Goal: Task Accomplishment & Management: Use online tool/utility

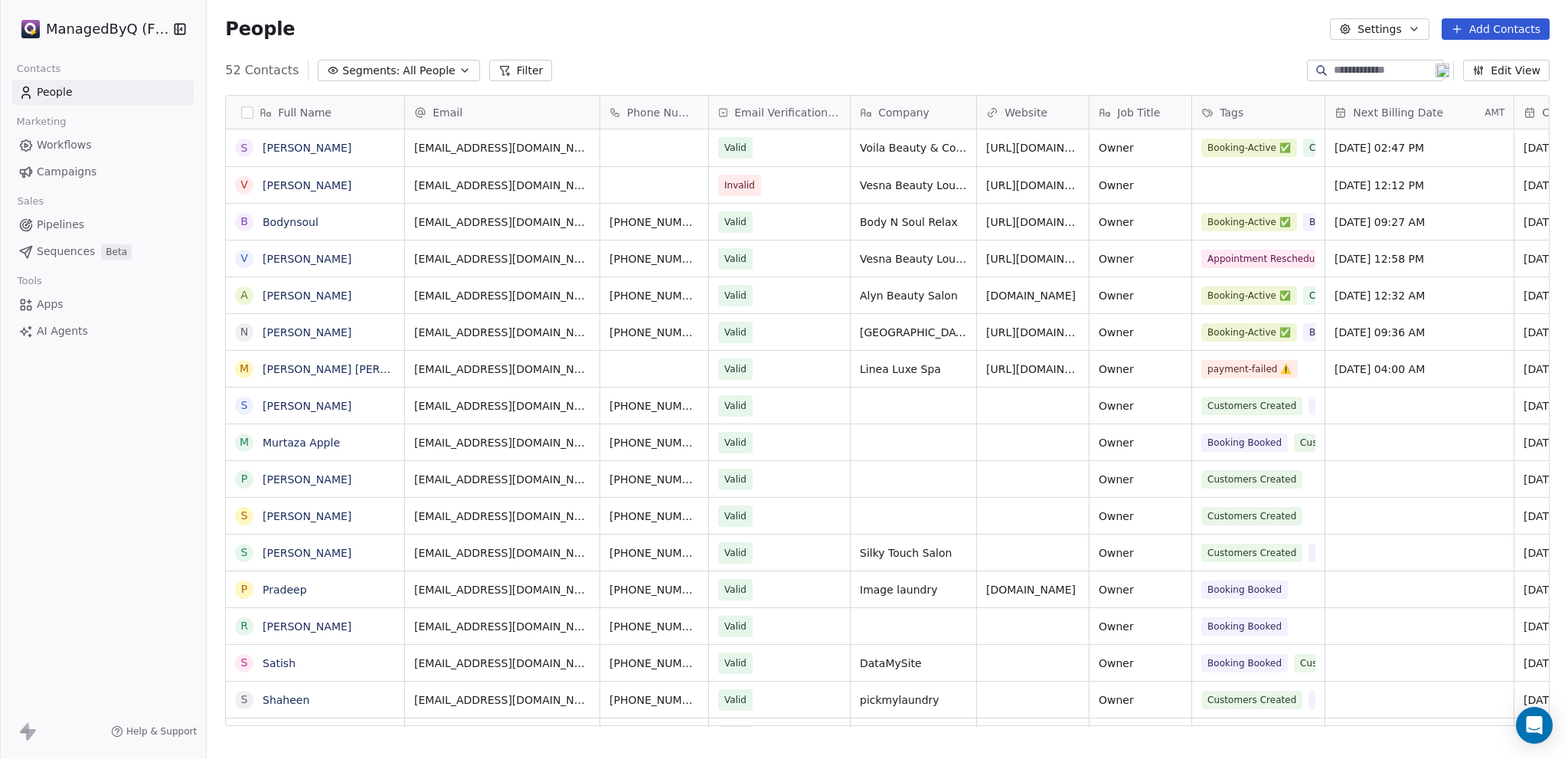
click at [1512, 70] on button "Edit View" at bounding box center [1506, 70] width 87 height 21
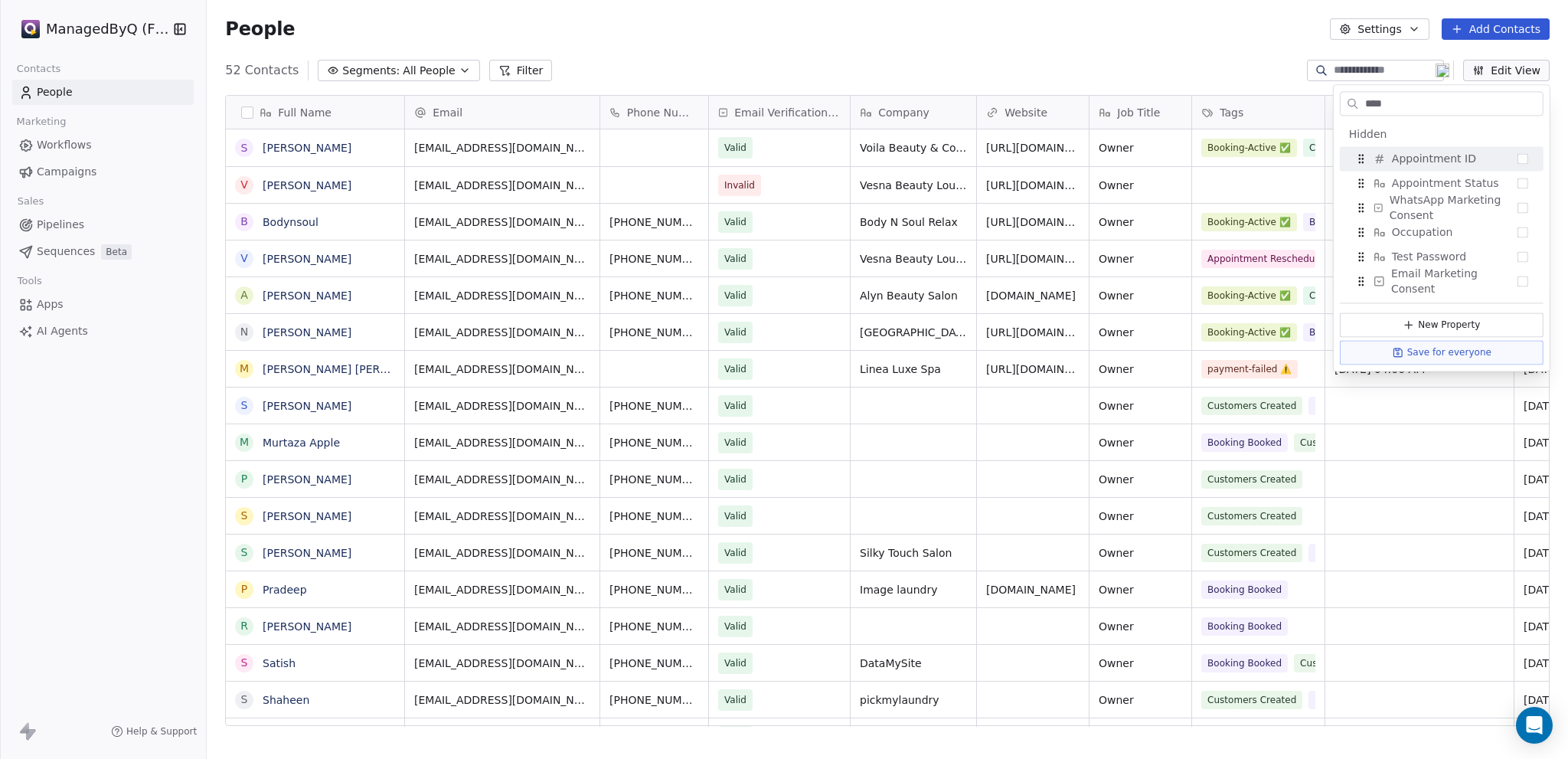
type input "****"
click at [859, 53] on div "People Settings Add Contacts" at bounding box center [887, 29] width 1362 height 58
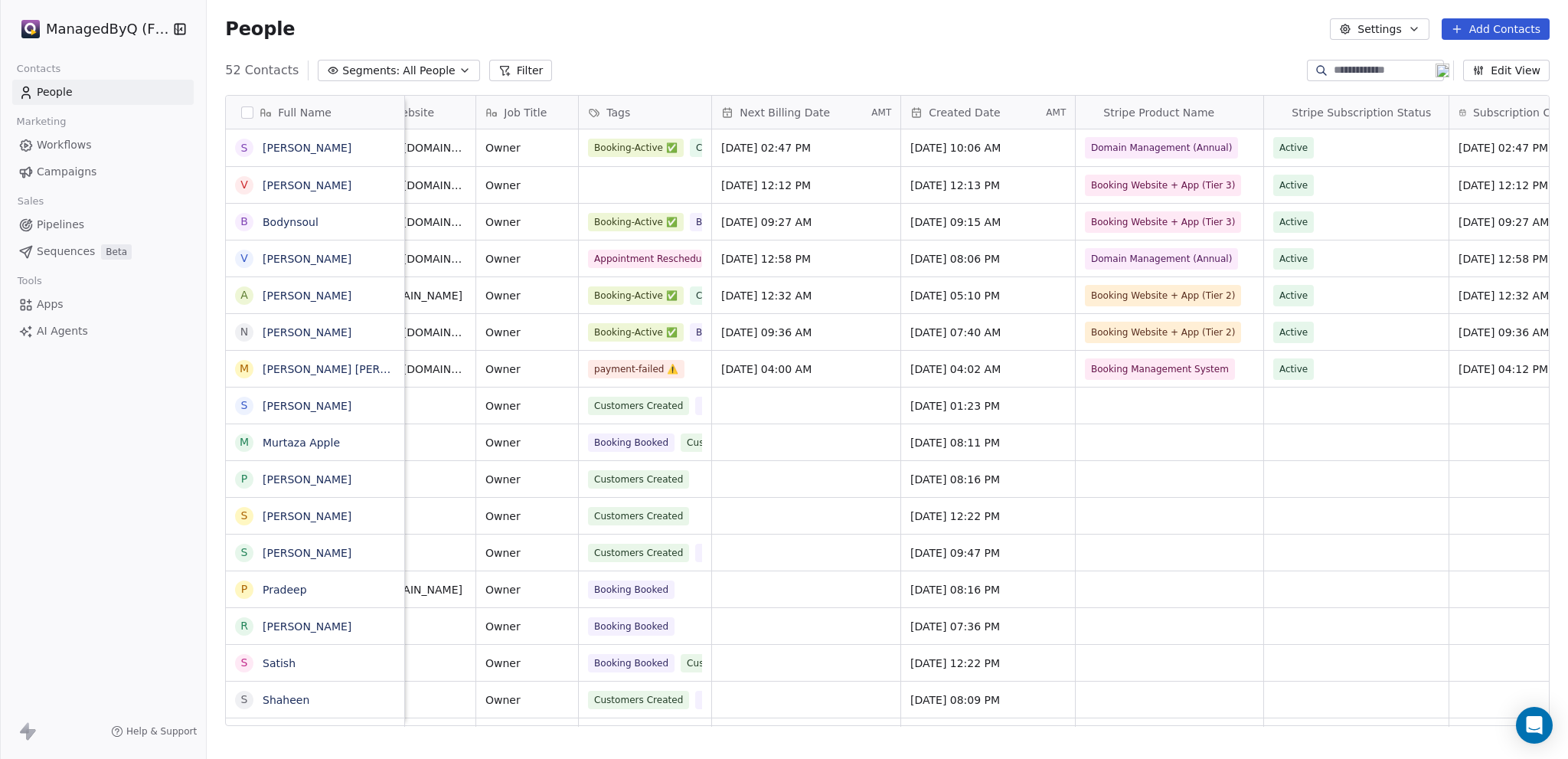
scroll to position [0, 913]
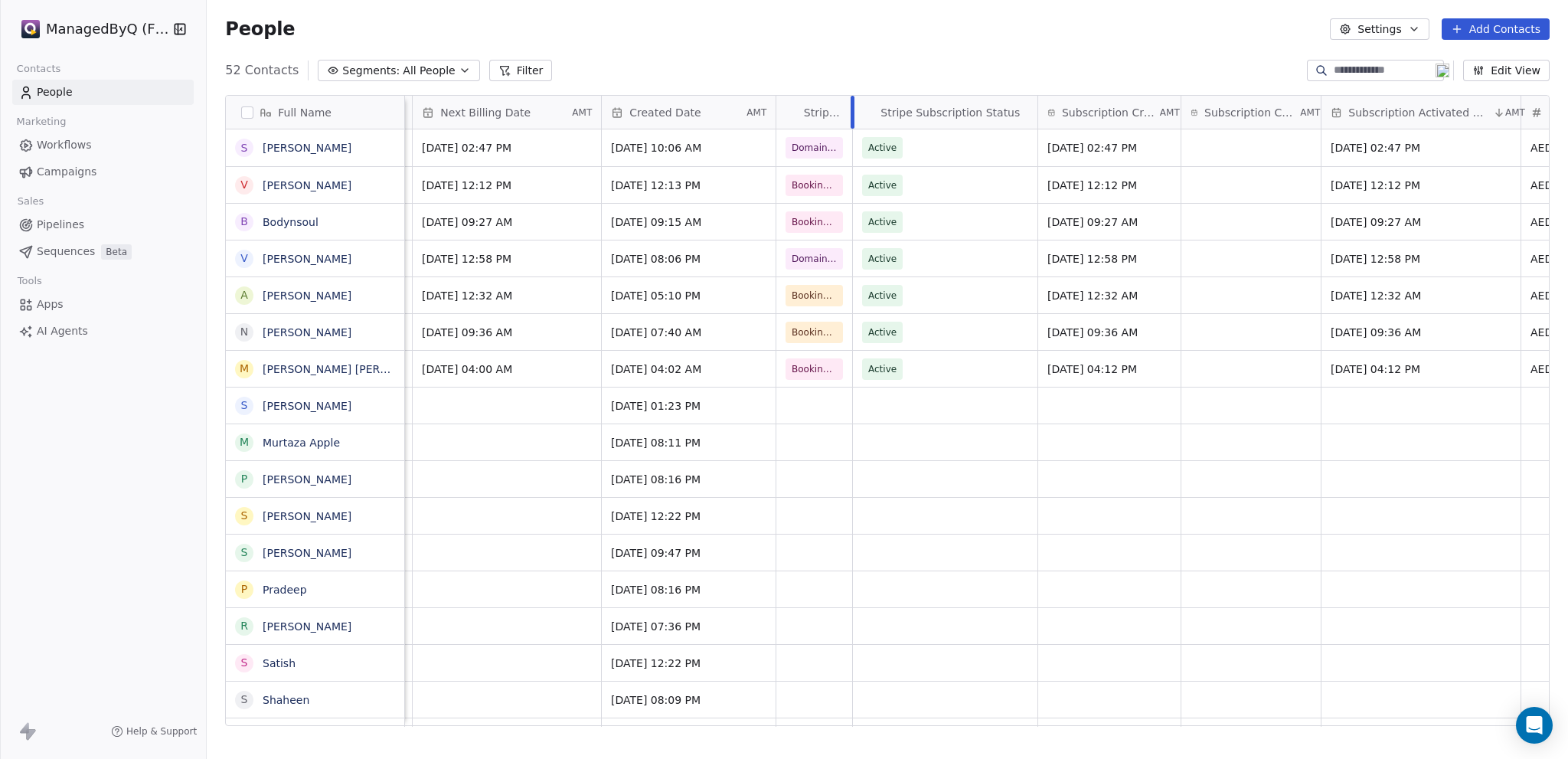
drag, startPoint x: 962, startPoint y: 103, endPoint x: 847, endPoint y: 108, distance: 115.1
click at [847, 108] on div "Stripe Product Name" at bounding box center [814, 112] width 76 height 33
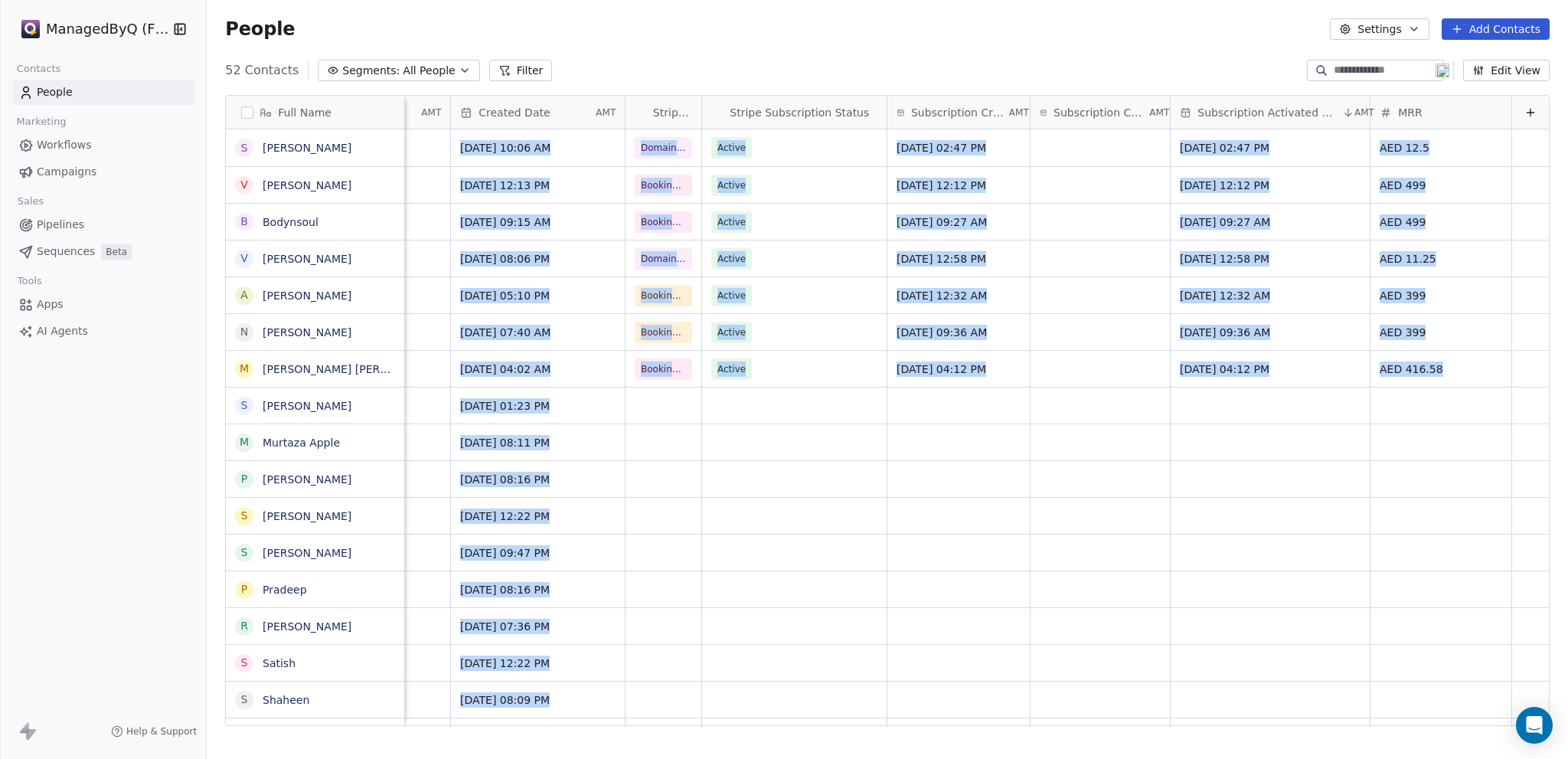
drag, startPoint x: 1121, startPoint y: 716, endPoint x: 1326, endPoint y: 714, distance: 205.0
click at [1326, 714] on html "ManagedByQ (FZE) Contacts People Marketing Workflows Campaigns Sales Pipelines …" at bounding box center [784, 393] width 1568 height 788
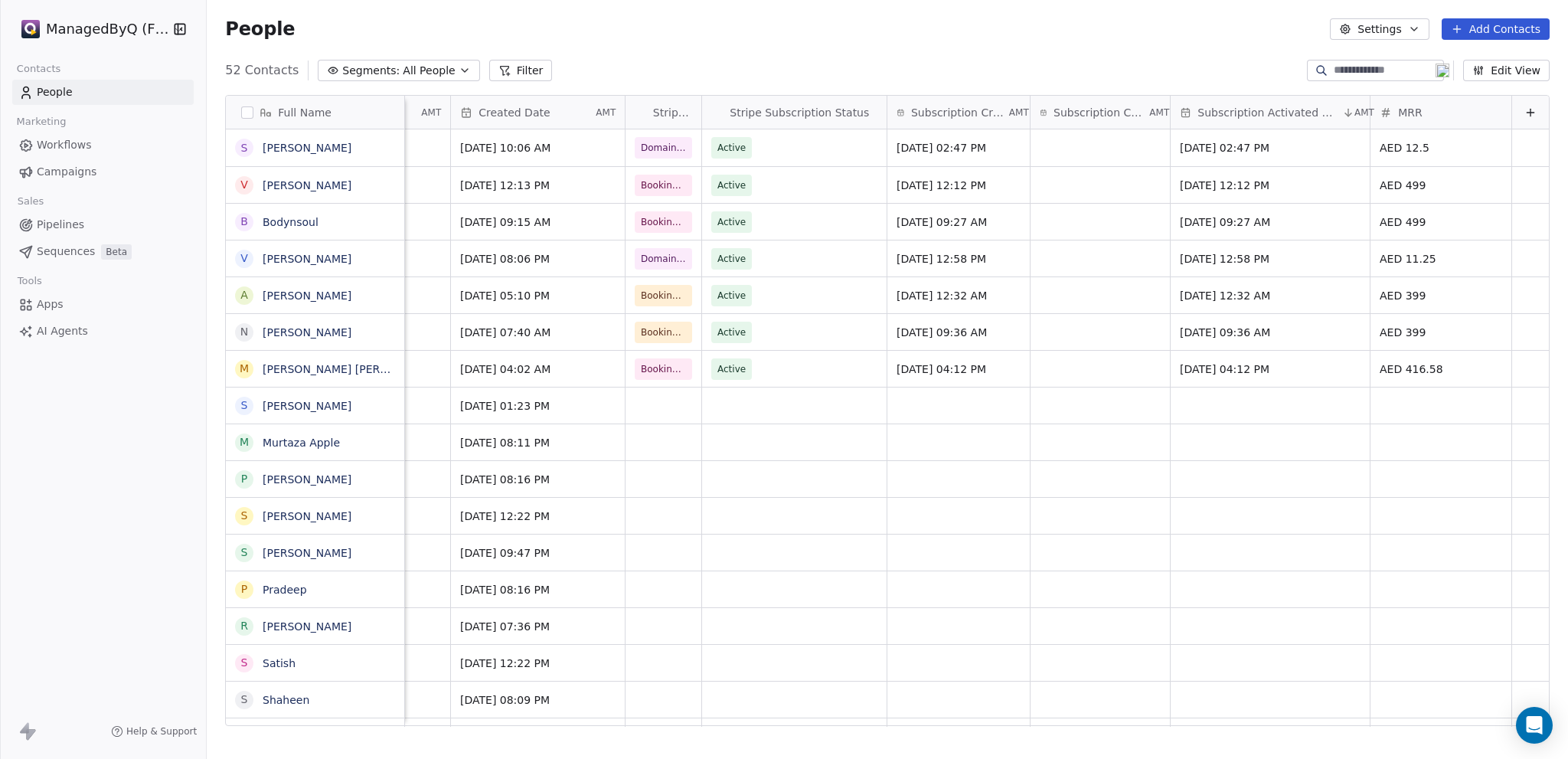
click at [1120, 53] on div "People Settings Add Contacts" at bounding box center [887, 29] width 1362 height 58
click at [1513, 68] on button "Edit View" at bounding box center [1506, 70] width 87 height 21
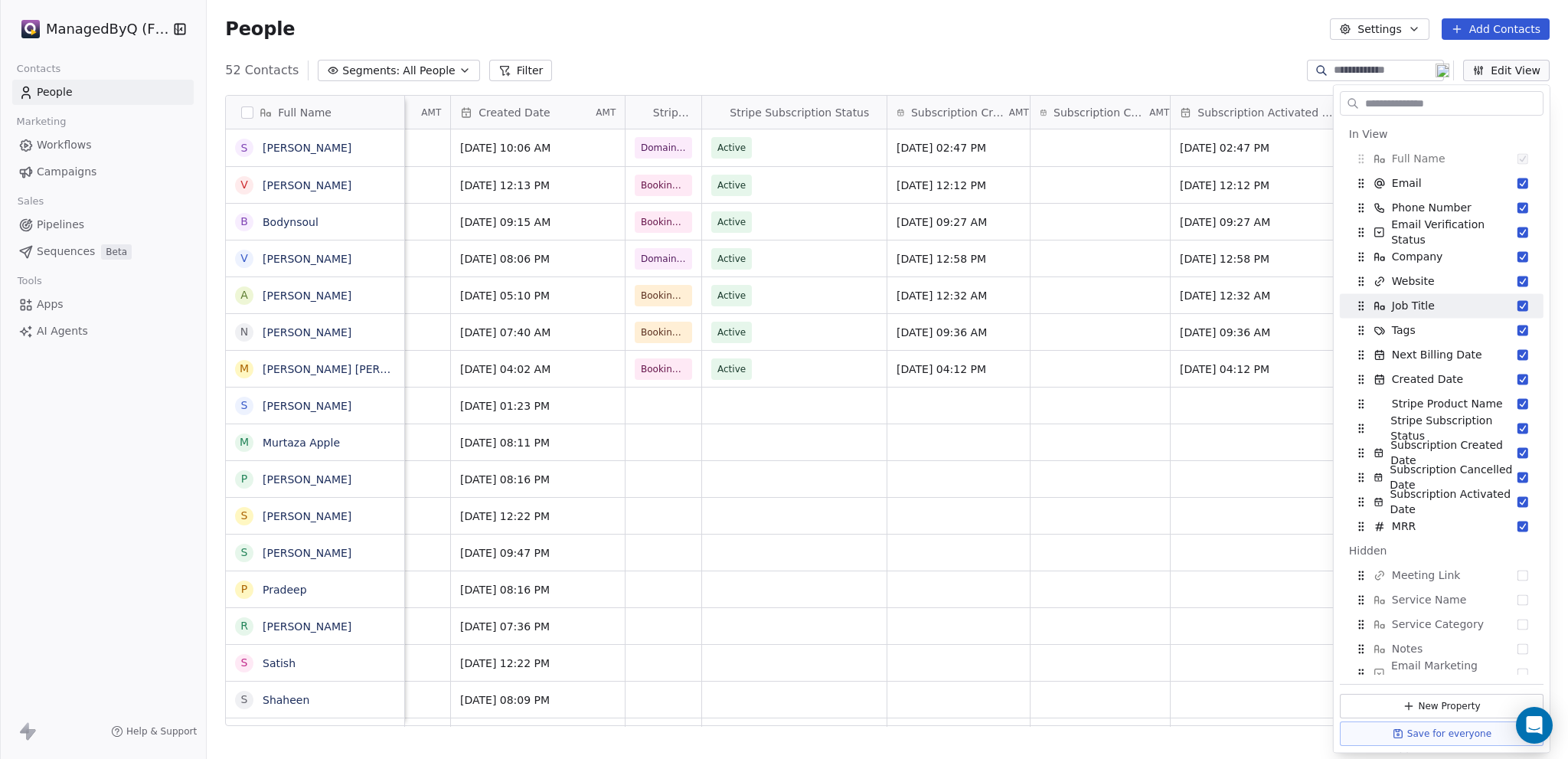
scroll to position [179, 0]
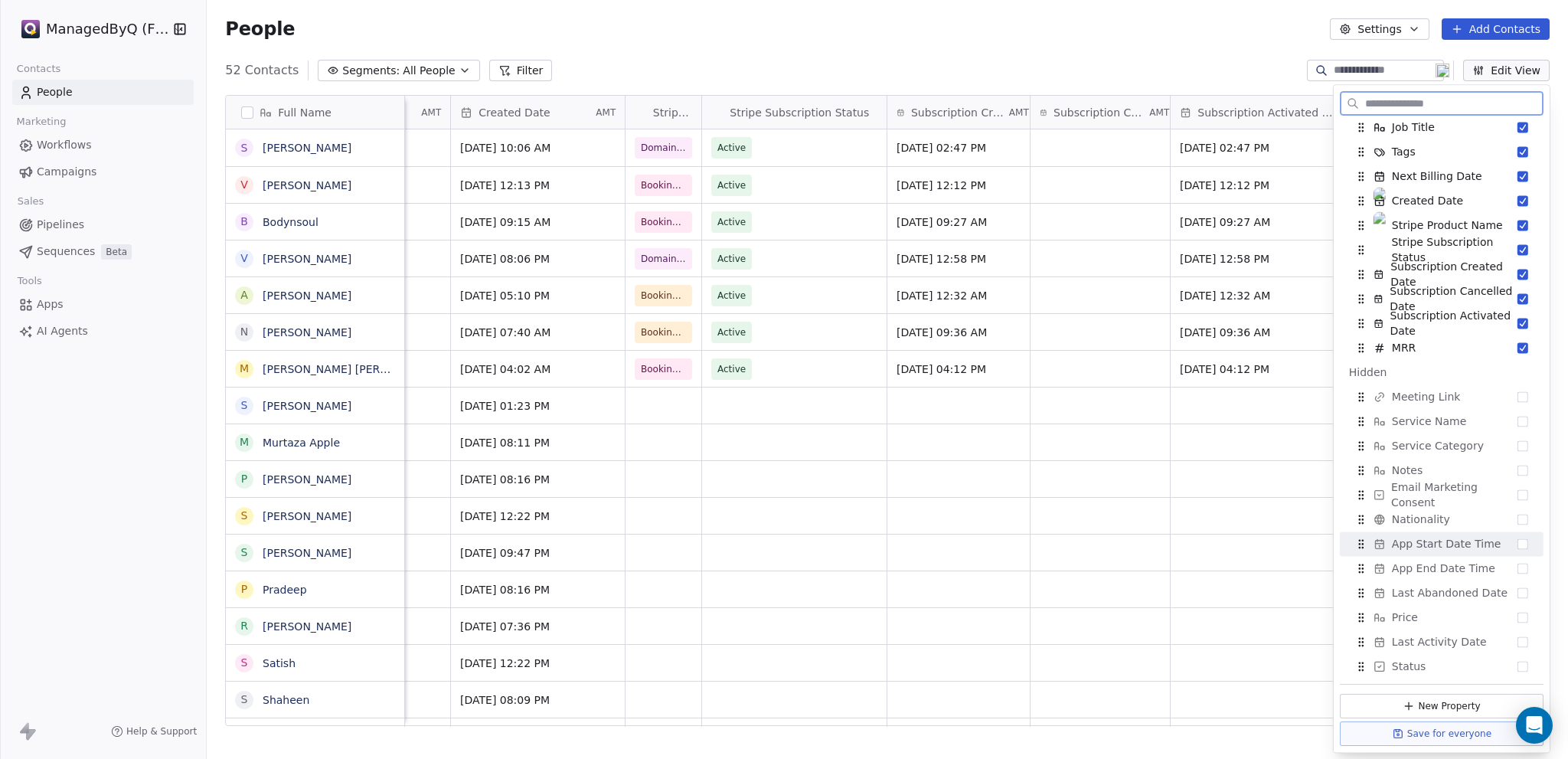
click at [1517, 546] on button "Suggestions" at bounding box center [1523, 543] width 11 height 11
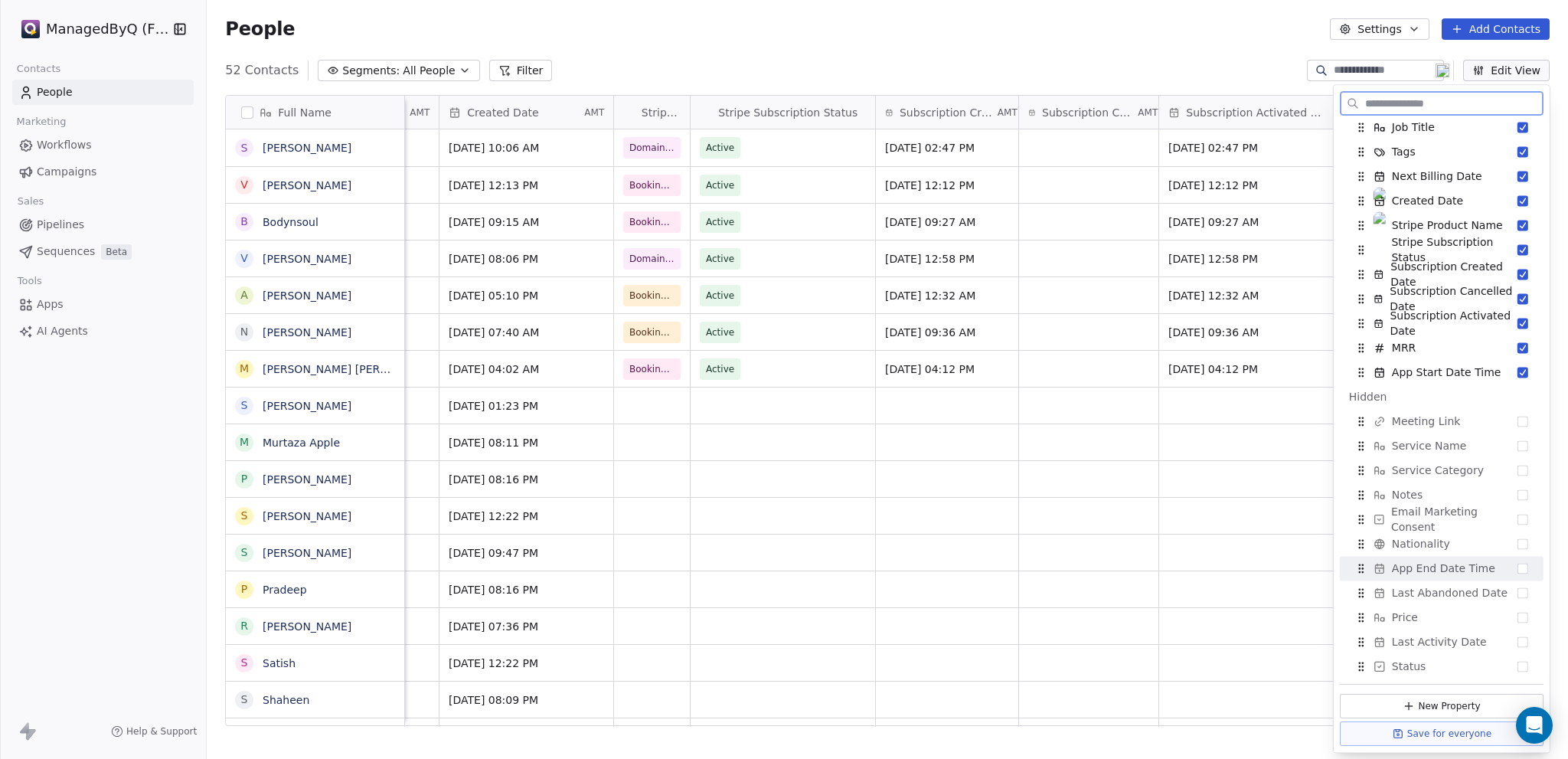
click at [1517, 572] on button "Suggestions" at bounding box center [1523, 568] width 11 height 11
click at [1111, 27] on div "People Settings Add Contacts" at bounding box center [887, 29] width 1325 height 21
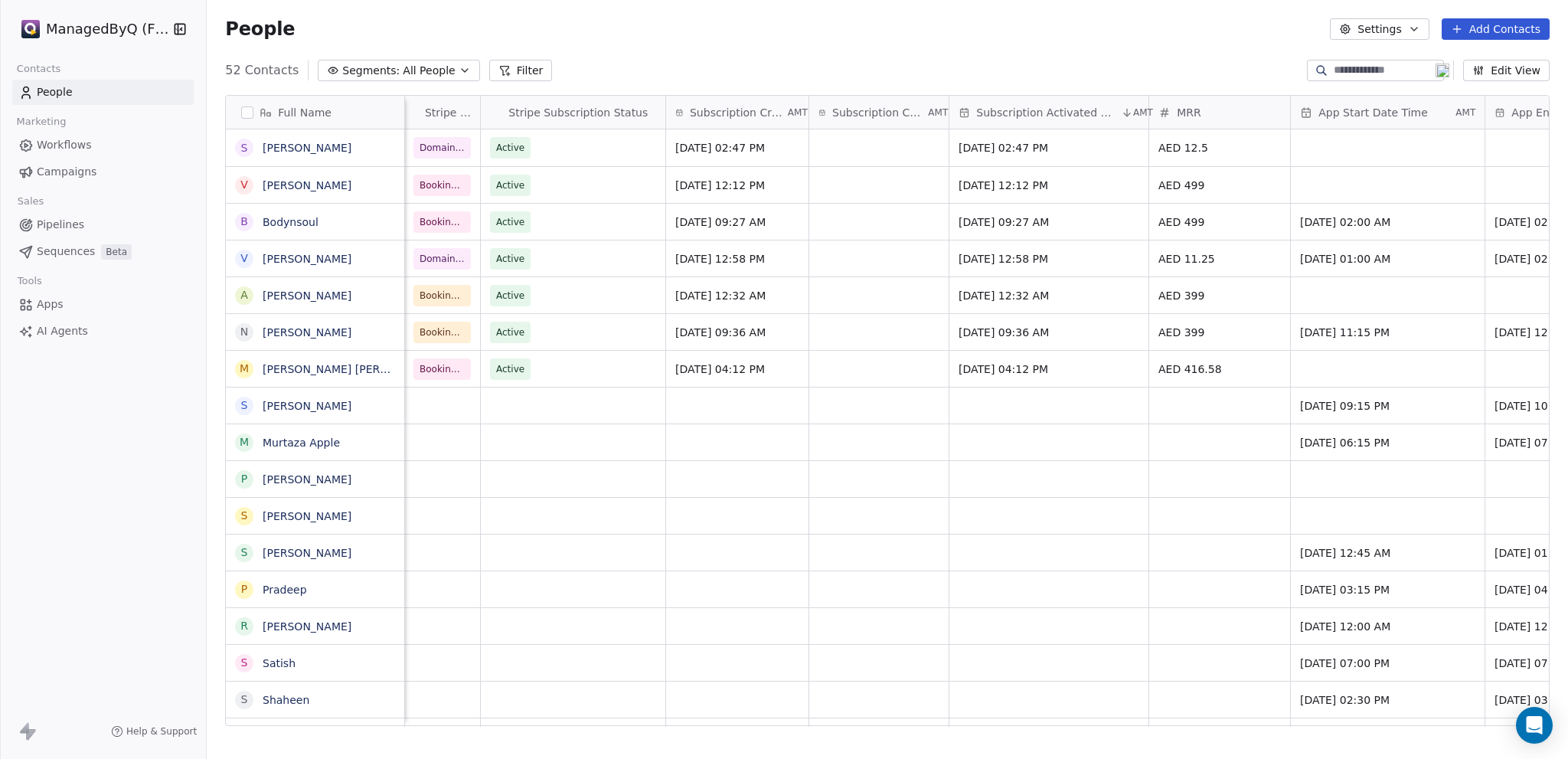
scroll to position [0, 1410]
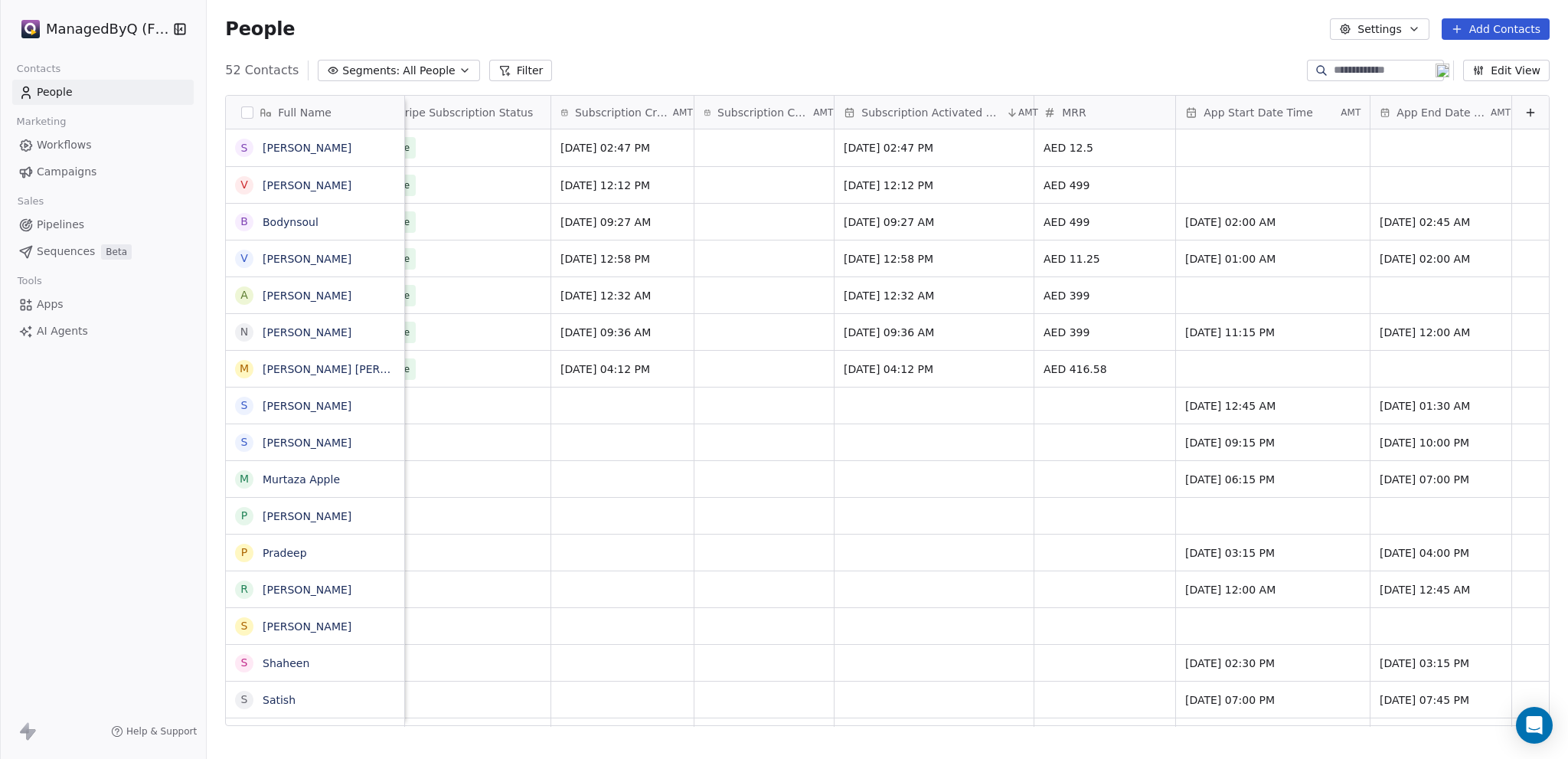
click at [50, 306] on span "Apps" at bounding box center [50, 304] width 27 height 16
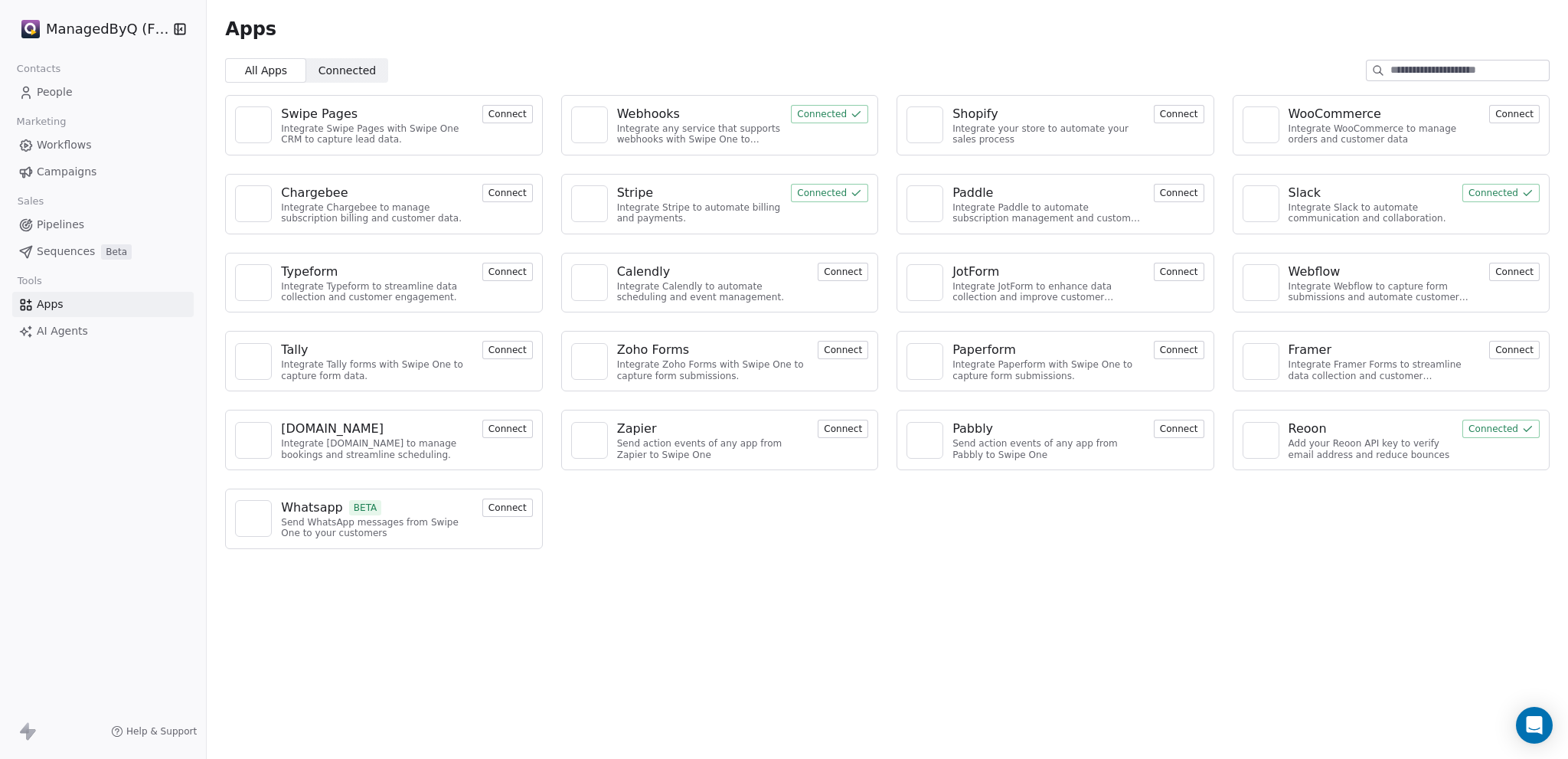
click at [657, 621] on div "Apps All Apps All Apps Connected Connected Swipe Pages Integrate Swipe Pages wi…" at bounding box center [887, 380] width 1362 height 759
click at [57, 143] on span "Workflows" at bounding box center [64, 145] width 55 height 16
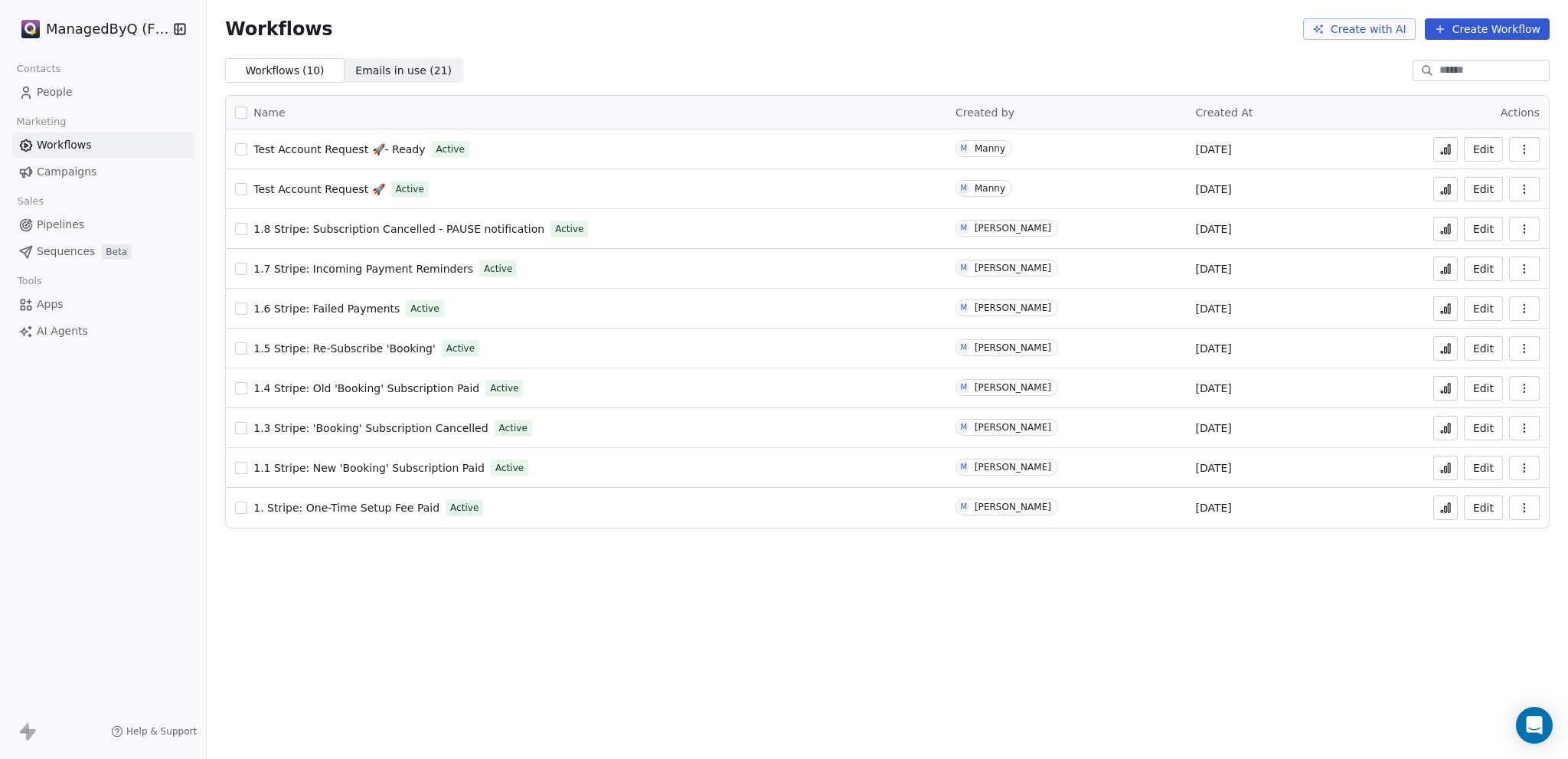
click at [1482, 27] on button "Create Workflow" at bounding box center [1487, 29] width 124 height 21
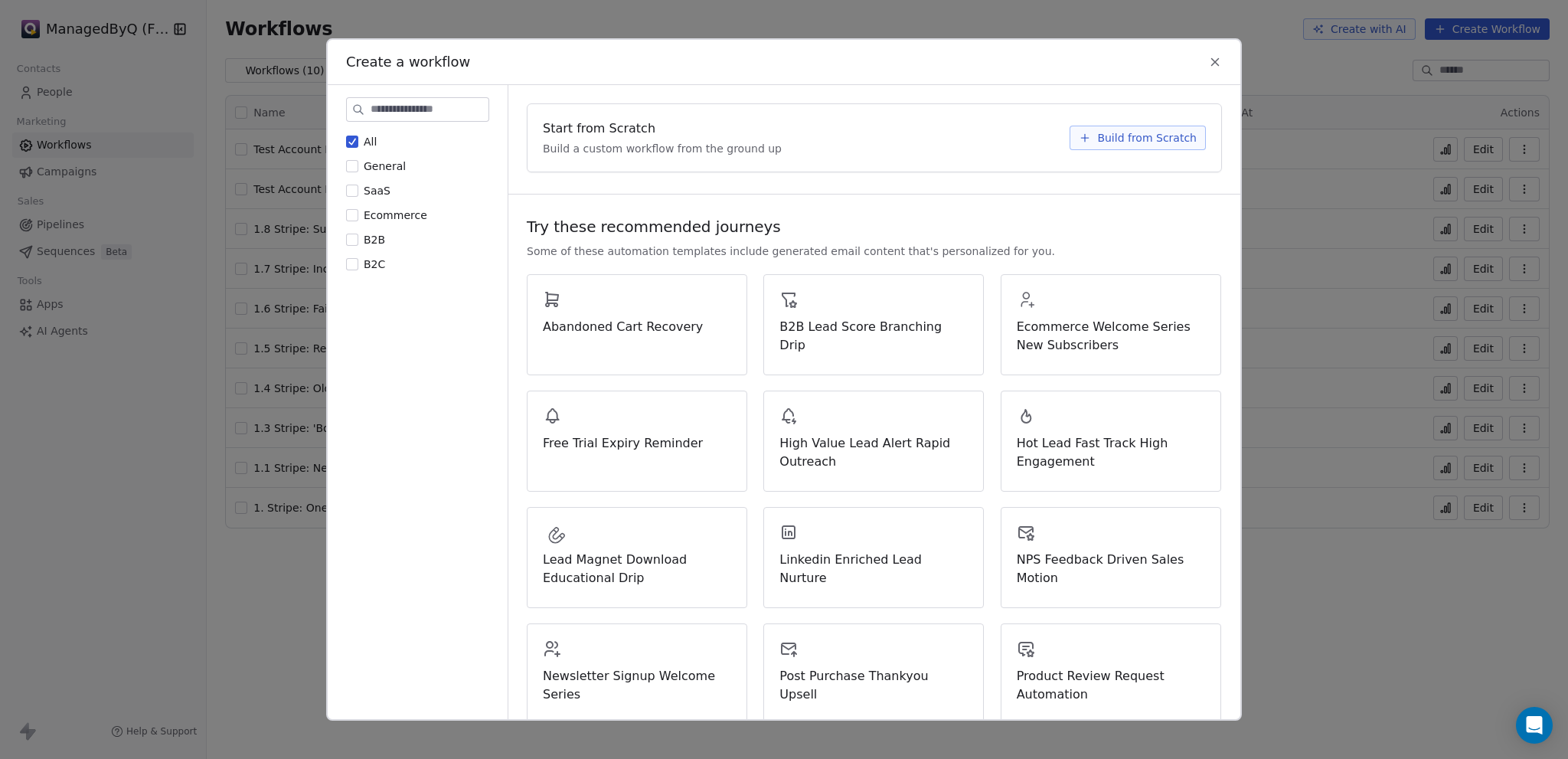
click at [1109, 144] on span "Build from Scratch" at bounding box center [1147, 137] width 99 height 16
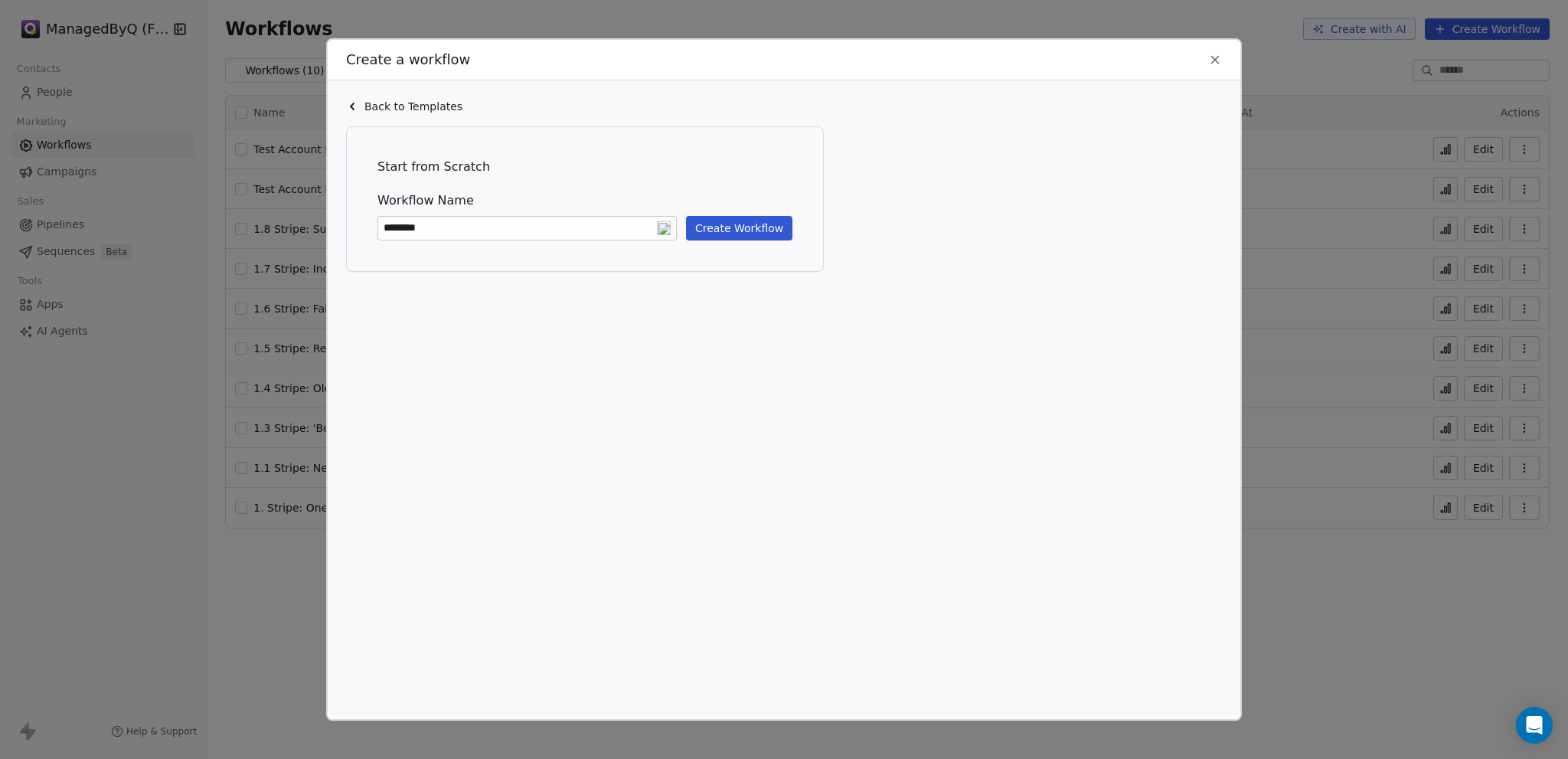
type input "********"
click at [759, 240] on button "Create Workflow" at bounding box center [740, 228] width 107 height 25
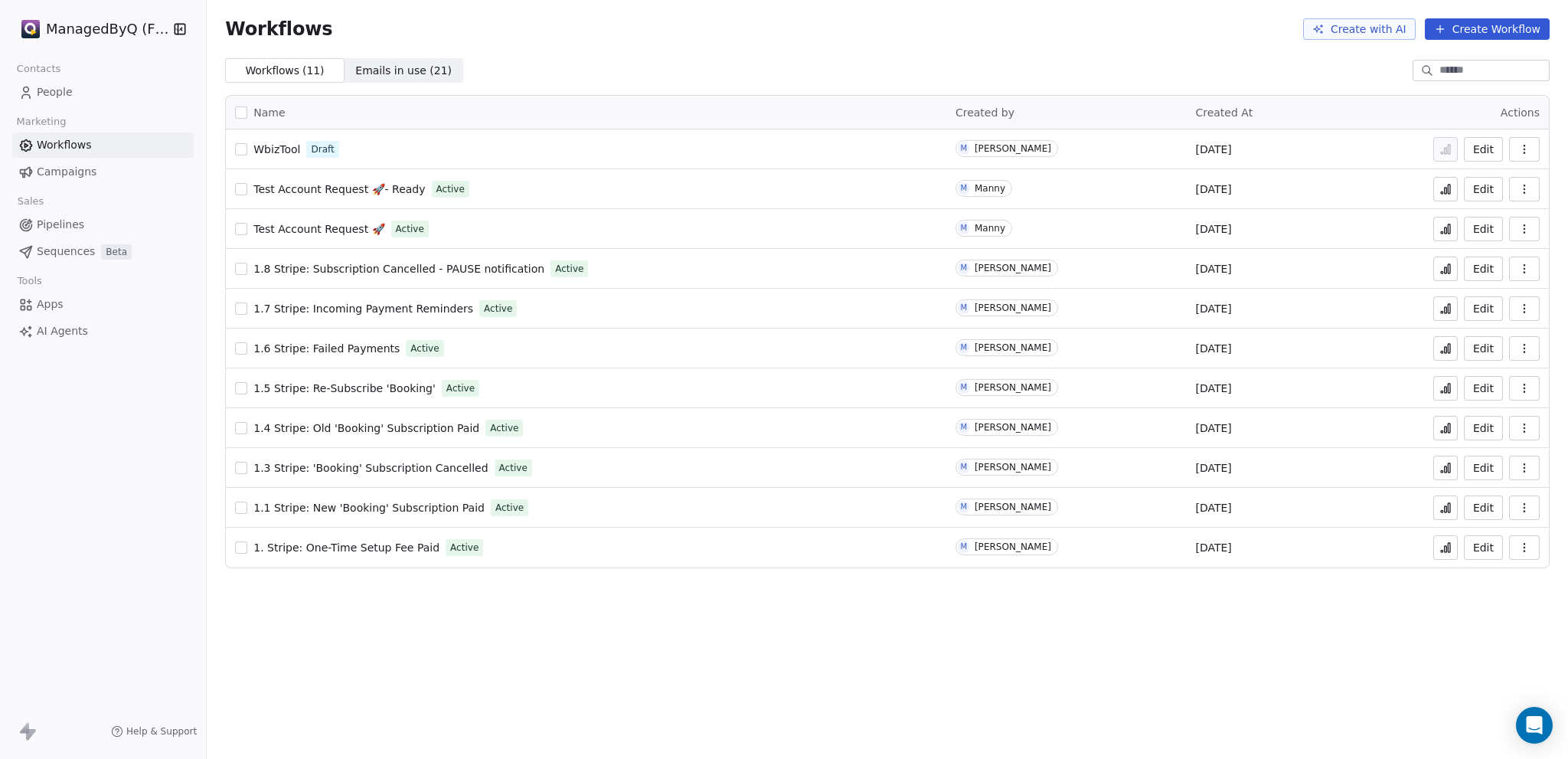
click at [280, 155] on span "WbizTool" at bounding box center [276, 148] width 47 height 12
